Goal: Obtain resource: Obtain resource

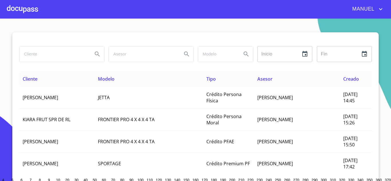
click at [43, 55] on input "search" at bounding box center [53, 53] width 69 height 15
type input "GRUPO ADYEHILA"
click at [96, 55] on icon "Search" at bounding box center [97, 54] width 7 height 7
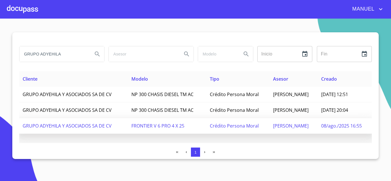
click at [322, 127] on span "08/ago./2025 16:55" at bounding box center [341, 126] width 41 height 6
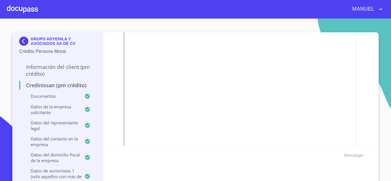
scroll to position [715, 0]
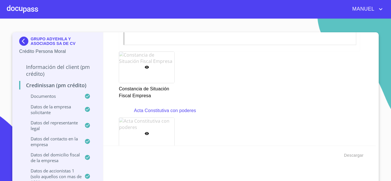
click at [141, 68] on div at bounding box center [146, 67] width 55 height 31
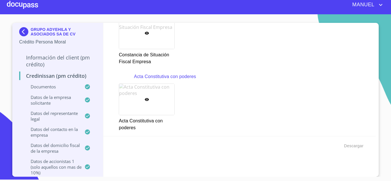
scroll to position [1112, 0]
click at [138, 35] on div at bounding box center [146, 32] width 55 height 31
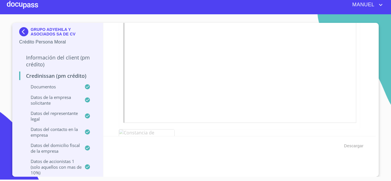
scroll to position [1141, 0]
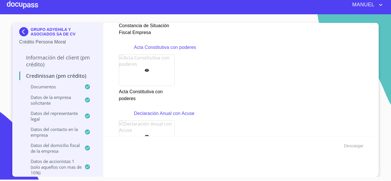
click at [146, 70] on icon at bounding box center [146, 70] width 4 height 3
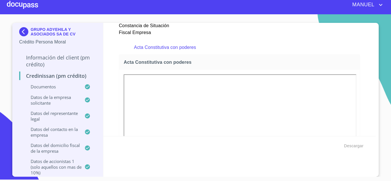
scroll to position [1158, 0]
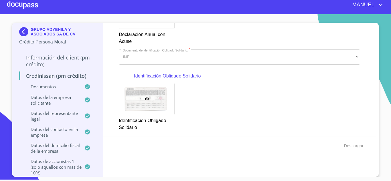
click at [135, 102] on div at bounding box center [146, 98] width 55 height 31
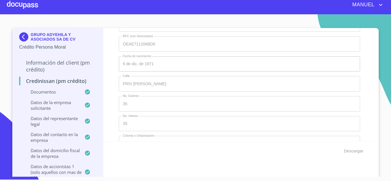
scroll to position [5692, 0]
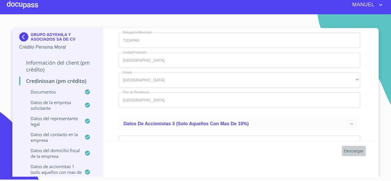
click at [353, 154] on span "Descargar" at bounding box center [353, 151] width 19 height 7
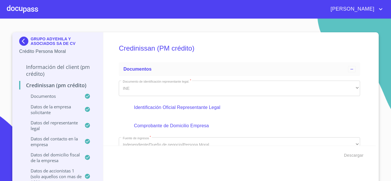
click at [364, 71] on div "Credinissan (PM crédito) Documentos Documento de identificación representante l…" at bounding box center [239, 88] width 273 height 113
click at [364, 64] on div "Credinissan (PM crédito) Documentos Documento de identificación representante l…" at bounding box center [239, 88] width 273 height 113
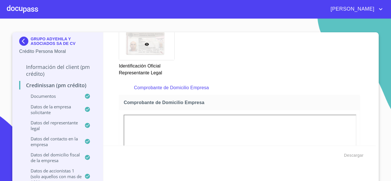
scroll to position [134, 0]
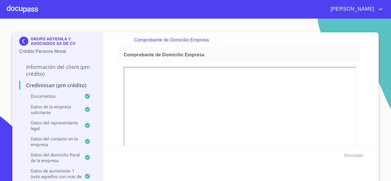
click at [366, 64] on div "Credinissan (PM crédito) Documentos Documento de identificación representante l…" at bounding box center [239, 88] width 273 height 113
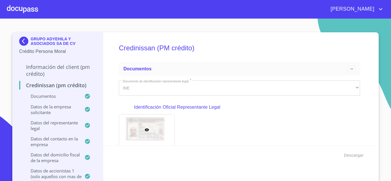
scroll to position [0, 0]
click at [148, 125] on div at bounding box center [146, 130] width 55 height 31
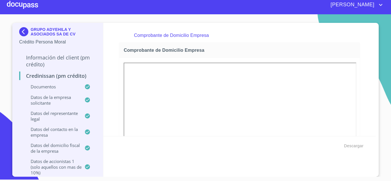
scroll to position [183, 0]
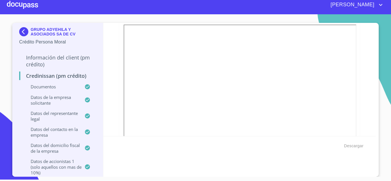
scroll to position [211, 0]
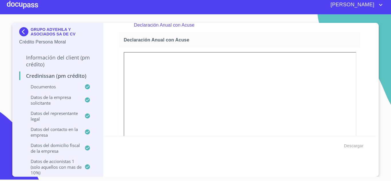
scroll to position [1289, 0]
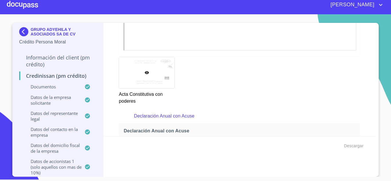
click at [357, 95] on div "Credinissan (PM crédito) Documentos Documento de identificación representante l…" at bounding box center [239, 79] width 273 height 113
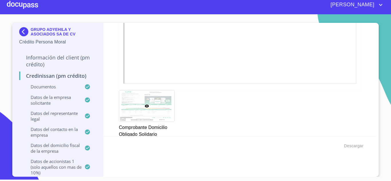
scroll to position [1979, 0]
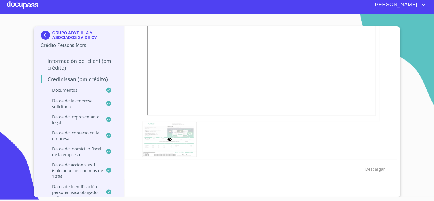
scroll to position [1916, 0]
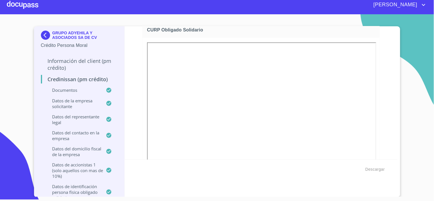
scroll to position [2107, 0]
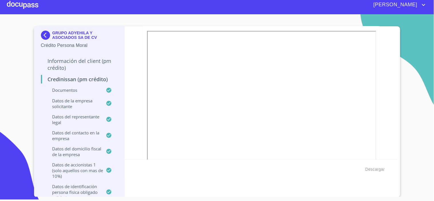
click at [376, 117] on div "Credinissan (PM crédito) Documentos Documento de identificación representante l…" at bounding box center [261, 92] width 273 height 133
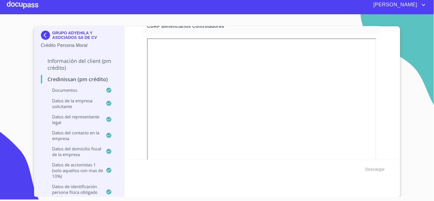
scroll to position [3092, 0]
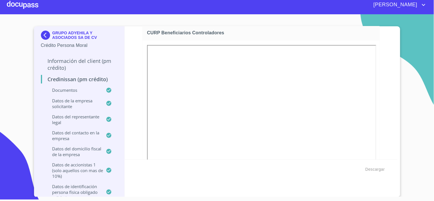
click at [377, 139] on div "Credinissan (PM crédito) Documentos Documento de identificación representante l…" at bounding box center [261, 92] width 273 height 133
